Goal: Find specific page/section: Find specific page/section

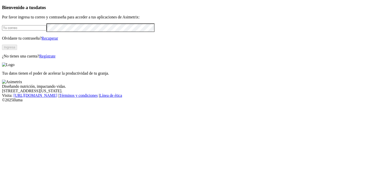
type input "[PERSON_NAME][EMAIL_ADDRESS][DOMAIN_NAME]"
click at [17, 50] on button "Ingresa" at bounding box center [9, 47] width 15 height 5
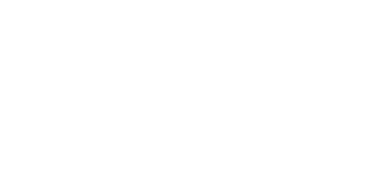
drag, startPoint x: 303, startPoint y: 8, endPoint x: 314, endPoint y: 6, distance: 10.2
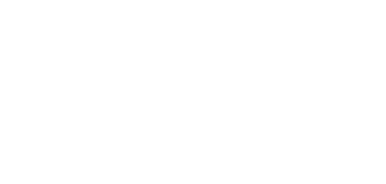
scroll to position [17, 0]
